Goal: Transaction & Acquisition: Obtain resource

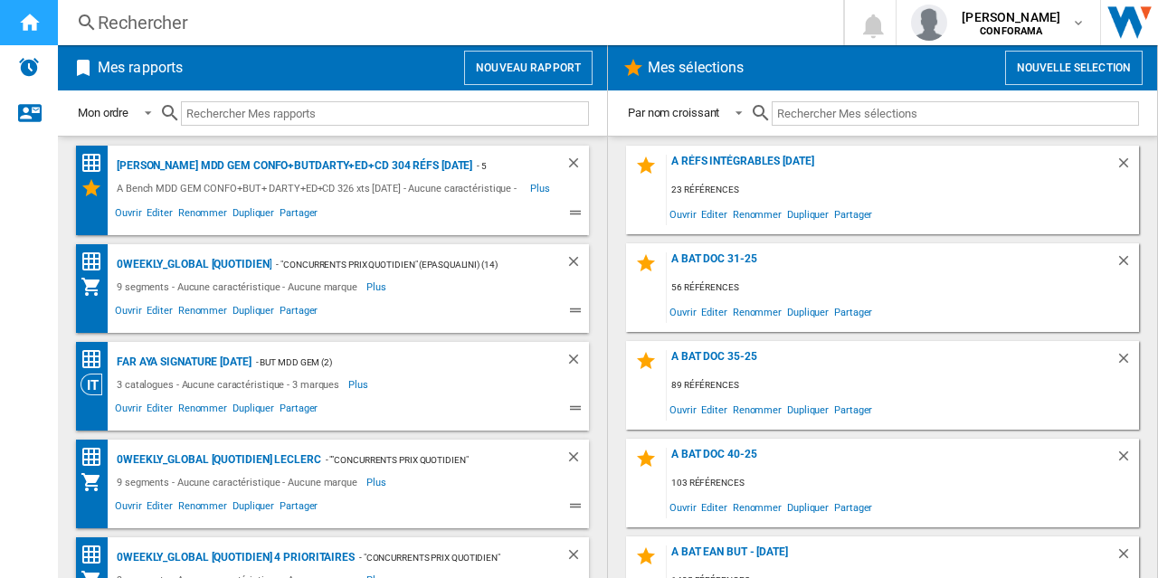
click at [33, 25] on ng-md-icon "Accueil" at bounding box center [29, 22] width 22 height 22
click at [127, 508] on span "Ouvrir" at bounding box center [128, 509] width 32 height 22
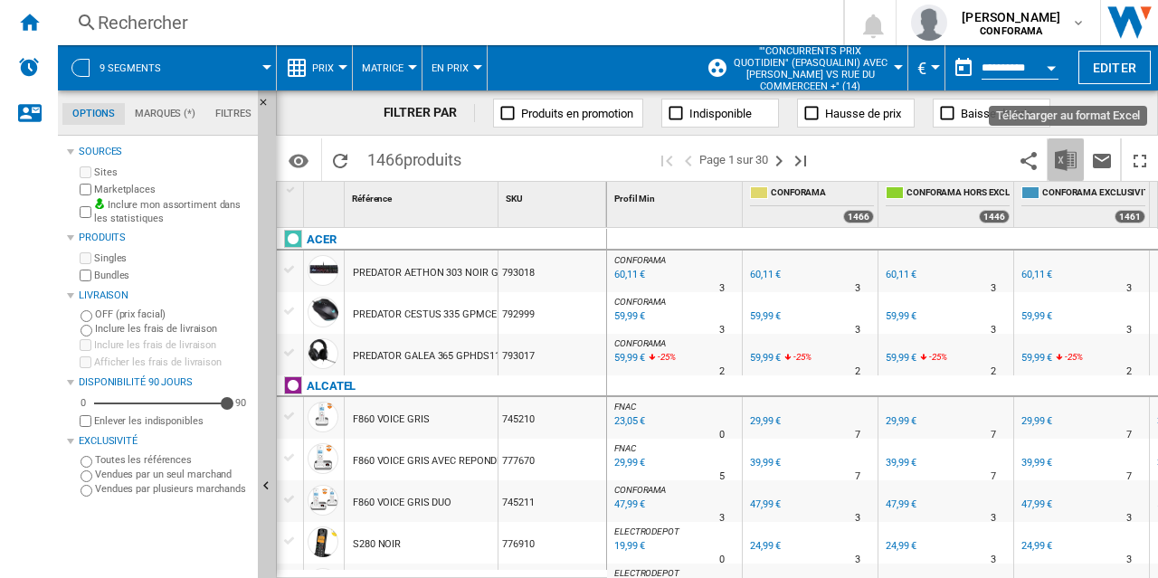
click at [1062, 157] on img "Télécharger au format Excel" at bounding box center [1066, 160] width 22 height 22
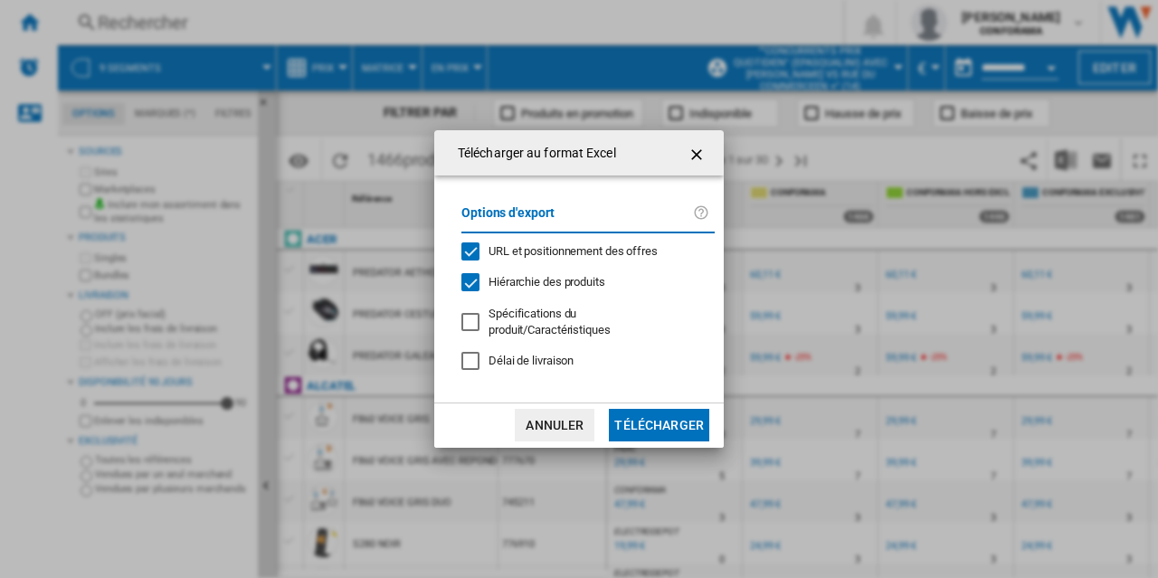
click at [669, 415] on button "Télécharger" at bounding box center [659, 425] width 100 height 33
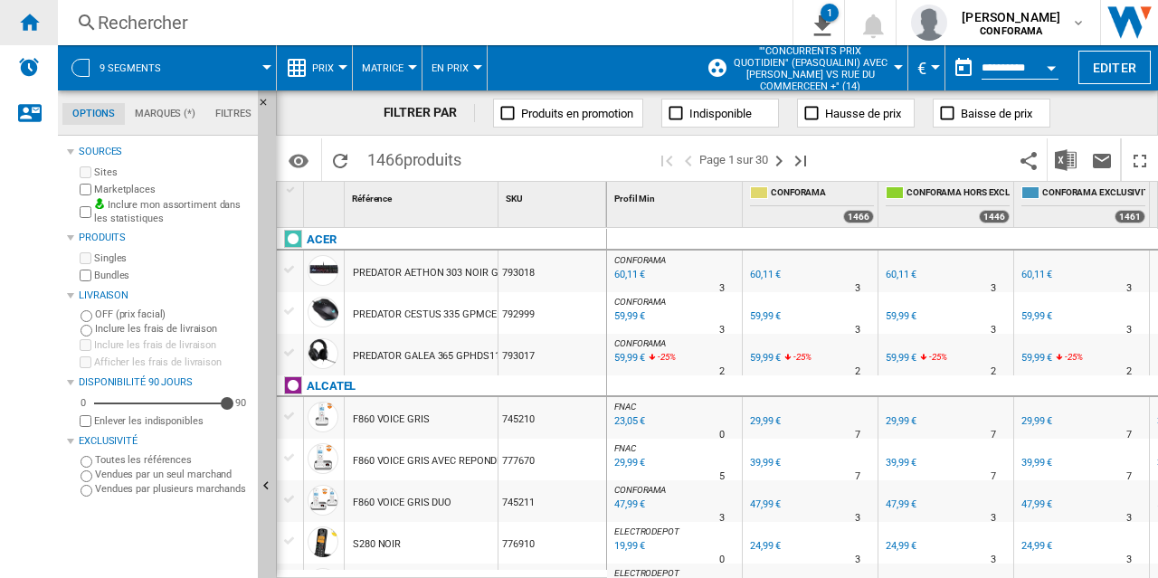
click at [34, 26] on ng-md-icon "Accueil" at bounding box center [29, 22] width 22 height 22
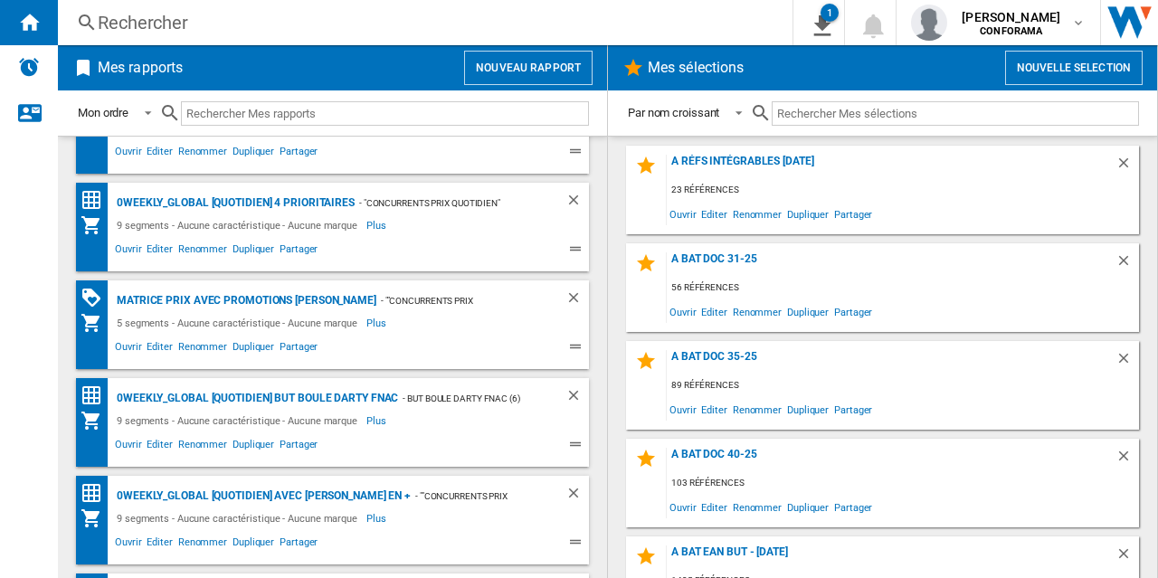
scroll to position [354, 0]
click at [128, 347] on span "Ouvrir" at bounding box center [128, 350] width 32 height 22
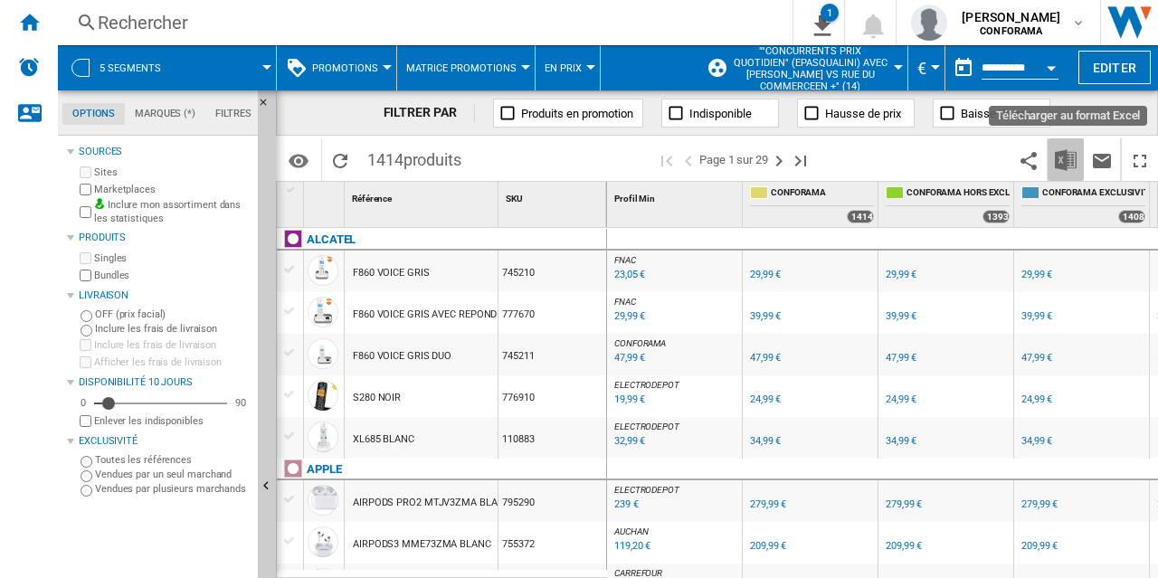
click at [1062, 159] on img "Télécharger au format Excel" at bounding box center [1066, 160] width 22 height 22
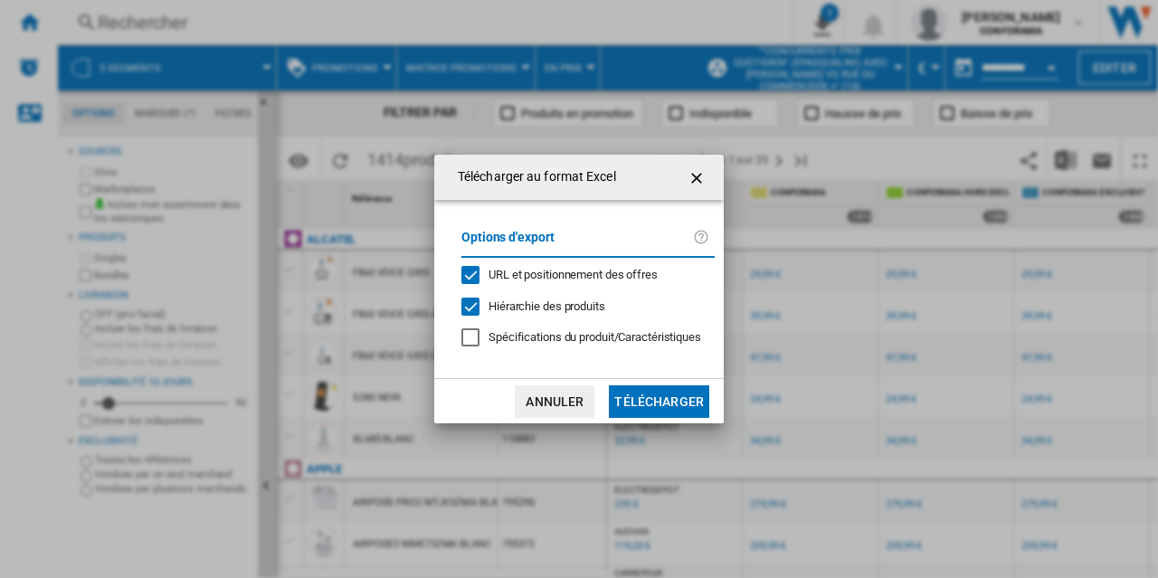
click at [665, 398] on button "Télécharger" at bounding box center [659, 401] width 100 height 33
